Goal: Transaction & Acquisition: Subscribe to service/newsletter

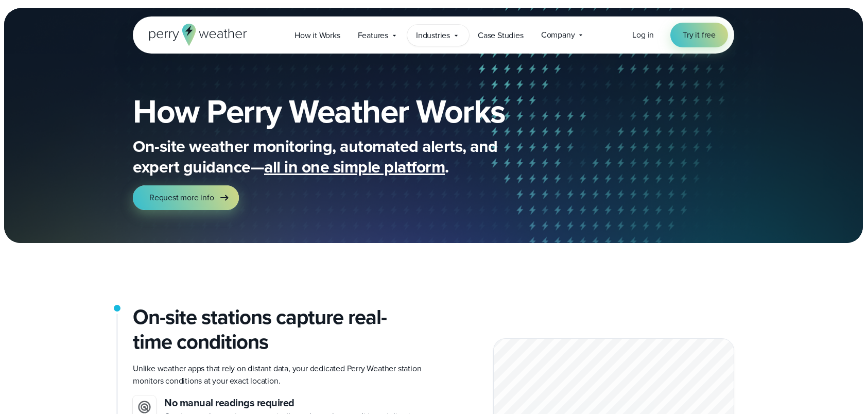
click at [457, 34] on icon at bounding box center [456, 35] width 8 height 8
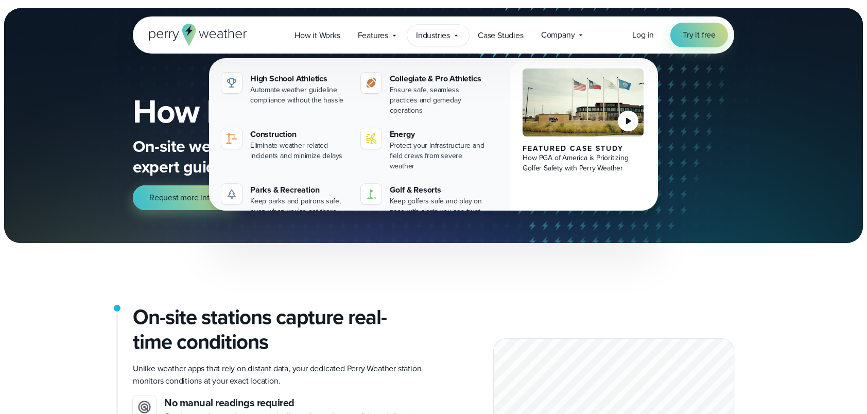
click at [457, 34] on icon at bounding box center [456, 35] width 8 height 8
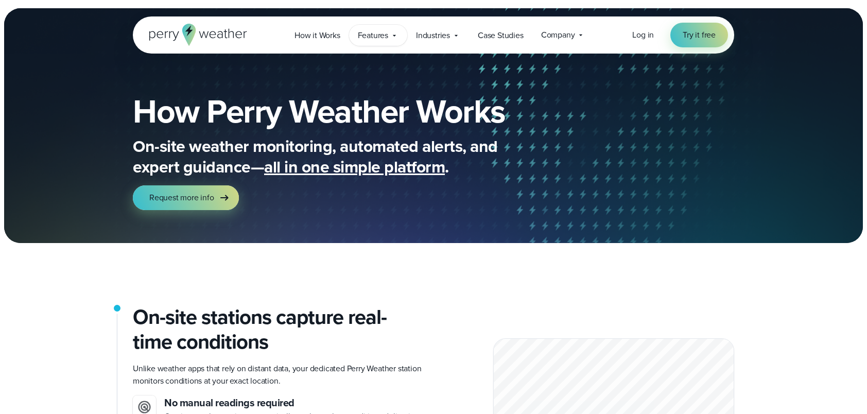
click at [397, 36] on icon at bounding box center [394, 35] width 8 height 8
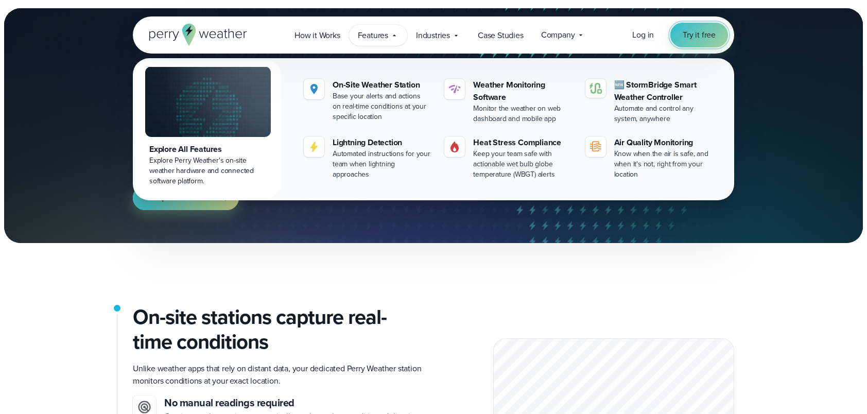
click at [695, 32] on span "Try it free" at bounding box center [699, 35] width 33 height 12
